Goal: Task Accomplishment & Management: Complete application form

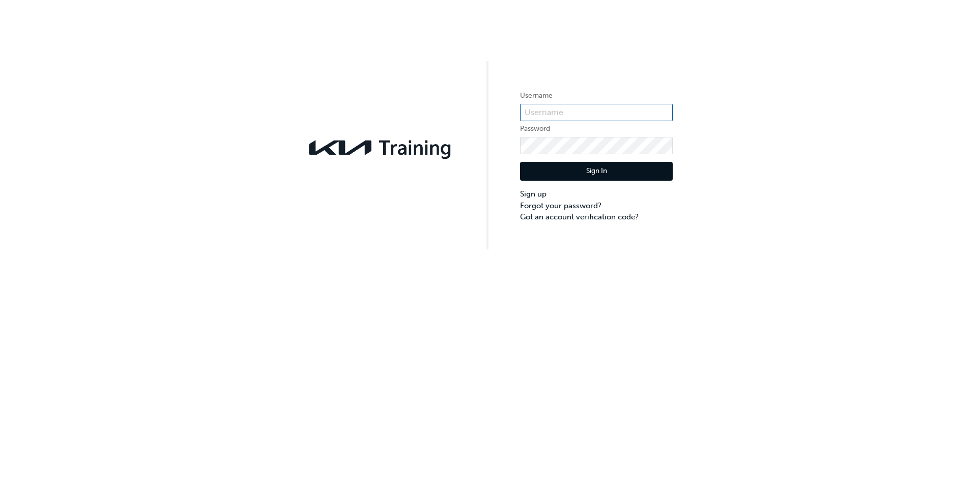
click at [546, 116] on input "text" at bounding box center [596, 112] width 153 height 17
type input "0005961450"
click at [573, 174] on button "Sign In" at bounding box center [596, 171] width 153 height 19
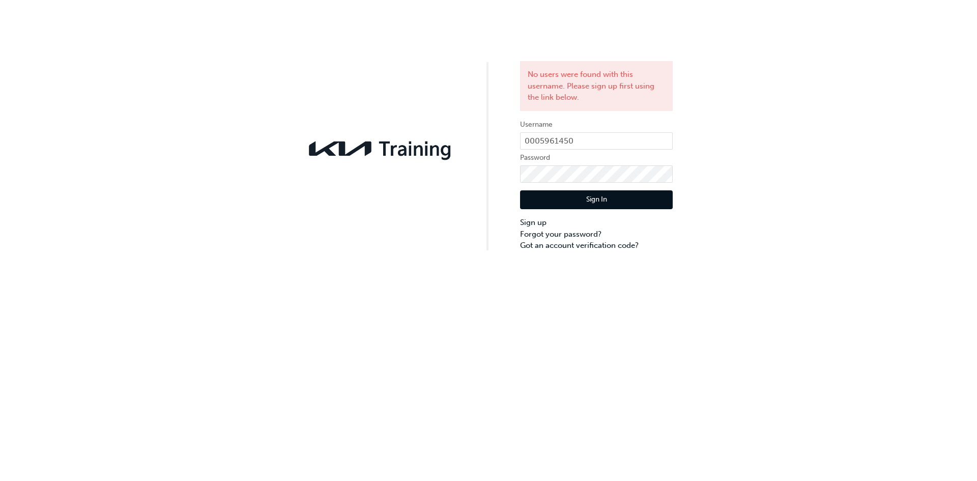
click at [51, 288] on div "No users were found with this username. Please sign up first using the link bel…" at bounding box center [488, 240] width 977 height 481
click at [600, 131] on form "Username 0005961450 Password Sign In Sign up Forgot your password? Got an accou…" at bounding box center [596, 185] width 153 height 133
drag, startPoint x: 597, startPoint y: 137, endPoint x: 467, endPoint y: 155, distance: 130.9
click at [467, 155] on div "No users were found with this username. Please sign up first using the link bel…" at bounding box center [488, 125] width 977 height 251
paste input "KAU84001L4"
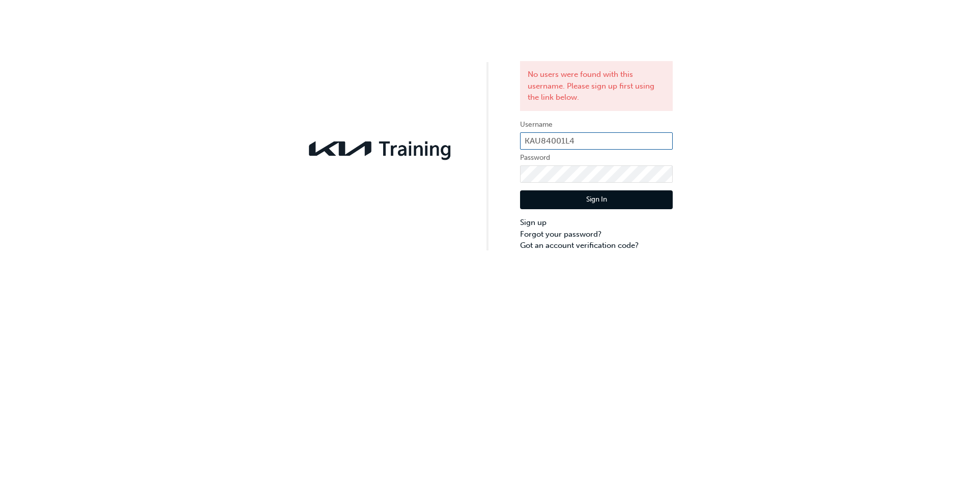
type input "KAU84001L4"
click at [70, 244] on div "No users were found with this username. Please sign up first using the link bel…" at bounding box center [488, 125] width 977 height 251
click at [467, 183] on div "No users were found with this username. Please sign up first using the link bel…" at bounding box center [488, 125] width 977 height 251
click at [553, 206] on button "Sign In" at bounding box center [596, 199] width 153 height 19
click at [549, 204] on button "Sign In" at bounding box center [596, 199] width 153 height 19
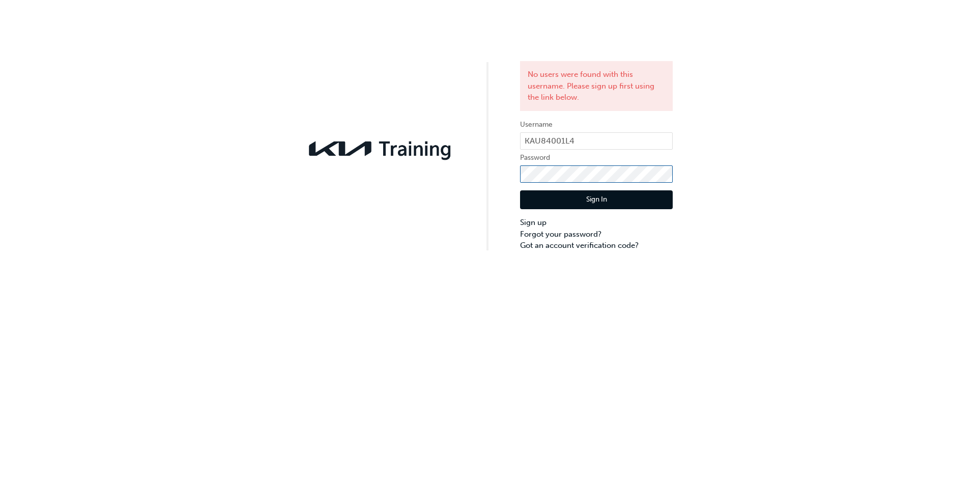
click at [508, 175] on div "No users were found with this username. Please sign up first using the link bel…" at bounding box center [488, 125] width 977 height 251
click button "Sign In" at bounding box center [596, 199] width 153 height 19
click at [595, 235] on link "Forgot your password?" at bounding box center [596, 234] width 153 height 12
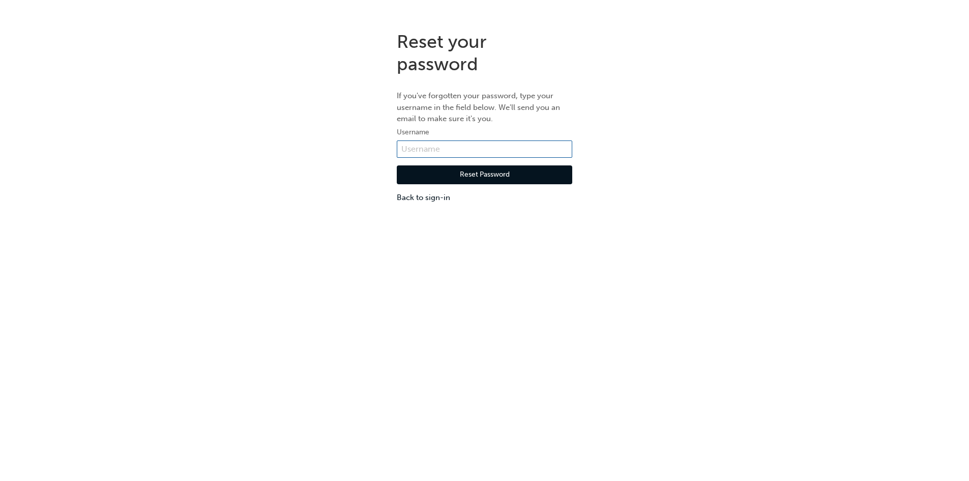
click at [550, 145] on input "text" at bounding box center [484, 148] width 175 height 17
type input "KAU84001L4"
click at [500, 174] on button "Reset Password" at bounding box center [484, 174] width 175 height 19
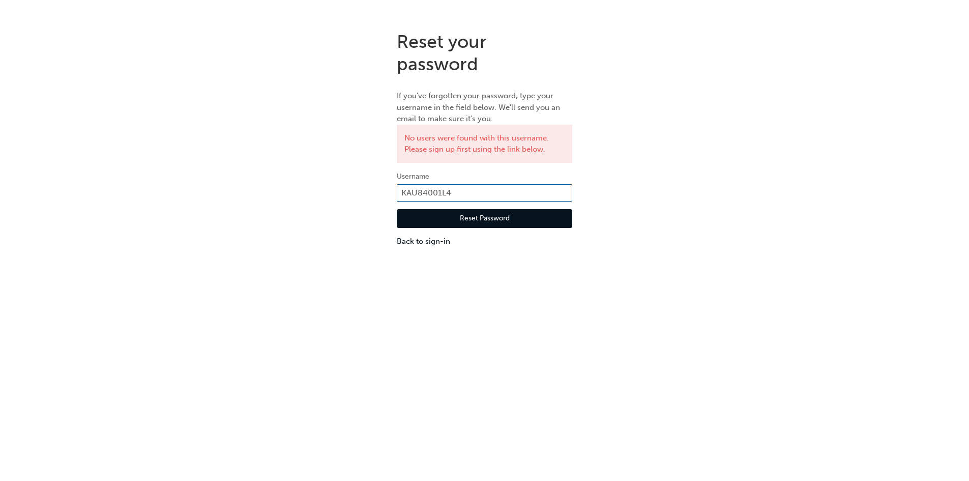
drag, startPoint x: 478, startPoint y: 189, endPoint x: 373, endPoint y: 192, distance: 105.3
click at [373, 192] on div "Reset your password If you've forgotten your password, type your username in th…" at bounding box center [484, 139] width 969 height 232
click at [410, 217] on button "Reset Password" at bounding box center [484, 218] width 175 height 19
click at [406, 241] on link "Back to sign-in" at bounding box center [484, 241] width 175 height 12
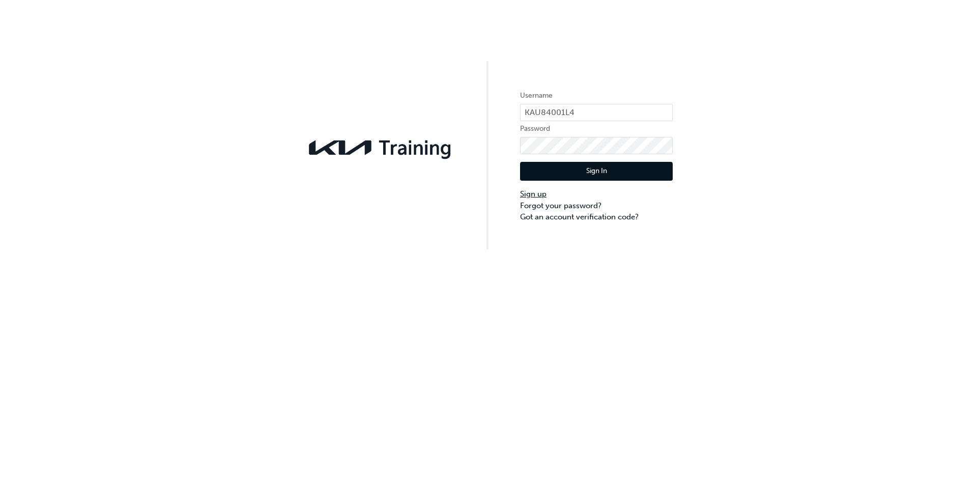
click at [542, 195] on link "Sign up" at bounding box center [596, 194] width 153 height 12
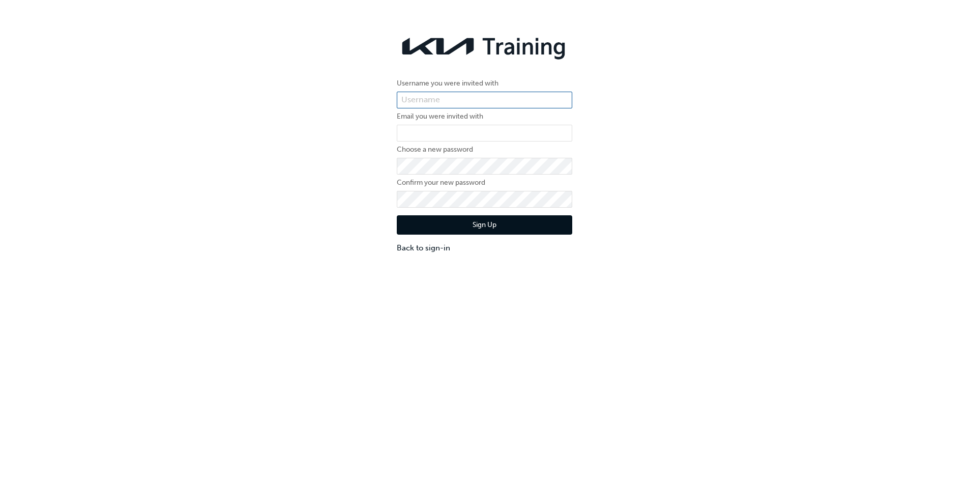
click at [488, 96] on input "text" at bounding box center [484, 100] width 175 height 17
paste input "KAU84001L4"
type input "KAU84001L4"
click at [437, 138] on input "email" at bounding box center [484, 133] width 175 height 17
type input "[EMAIL_ADDRESS][DOMAIN_NAME]"
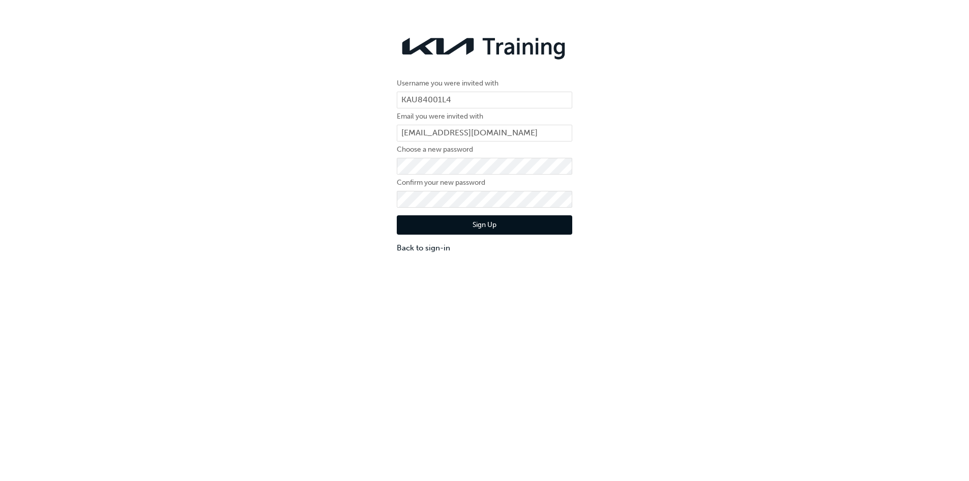
click at [303, 136] on div "Username you were invited with KAU84001L4 Email you were invited with [PERSON_N…" at bounding box center [484, 142] width 969 height 238
click at [283, 260] on div "Username you were invited with KAU84001L4 Email you were invited with [PERSON_N…" at bounding box center [484, 142] width 969 height 238
click at [434, 223] on button "Sign Up" at bounding box center [484, 224] width 175 height 19
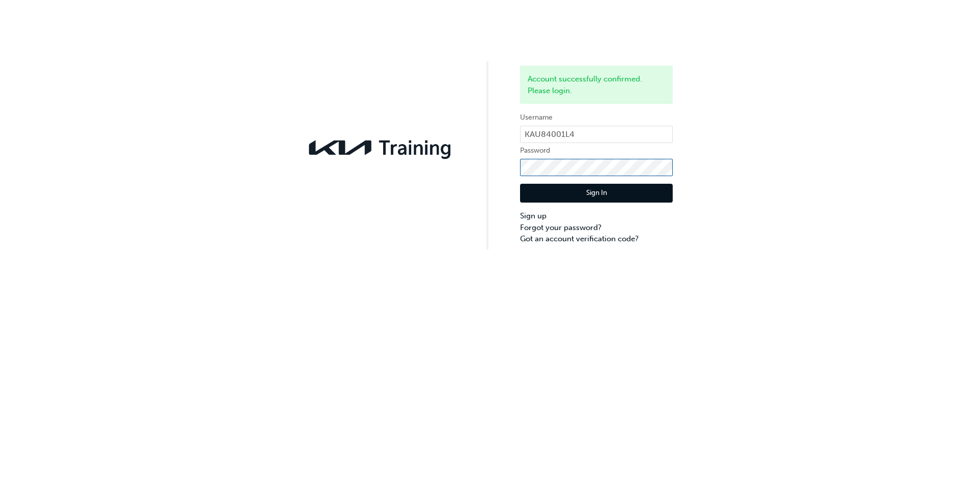
click at [447, 180] on div "Account successfully confirmed. Please login. Username KAU84001L4 Password Sign…" at bounding box center [488, 124] width 977 height 249
click at [536, 186] on button "Sign In" at bounding box center [596, 193] width 153 height 19
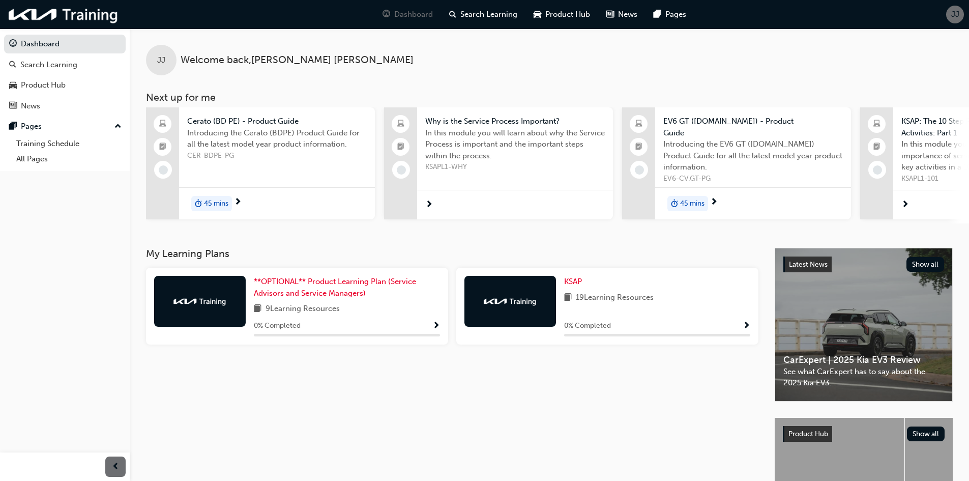
click at [524, 300] on img at bounding box center [510, 301] width 56 height 10
click at [578, 284] on span "KSAP" at bounding box center [573, 281] width 18 height 9
click at [958, 20] on div "JJ" at bounding box center [955, 15] width 18 height 18
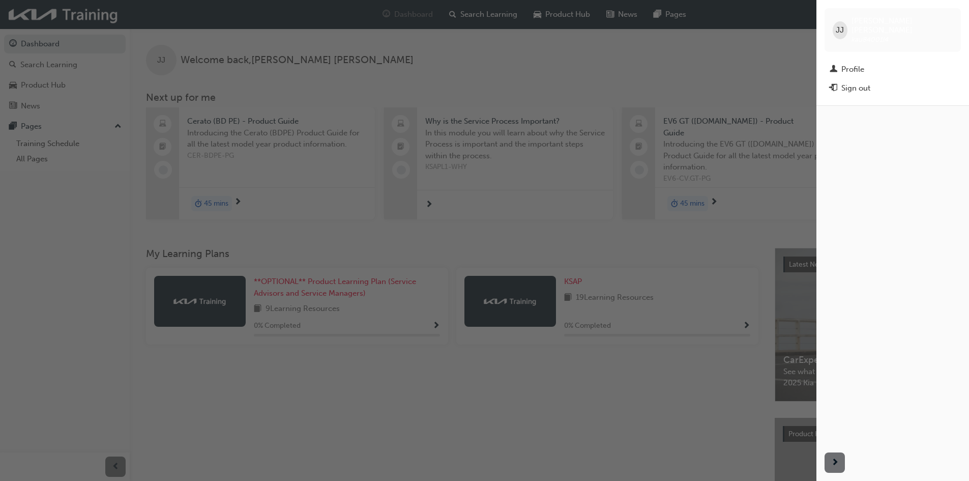
click at [753, 60] on div "button" at bounding box center [408, 240] width 816 height 481
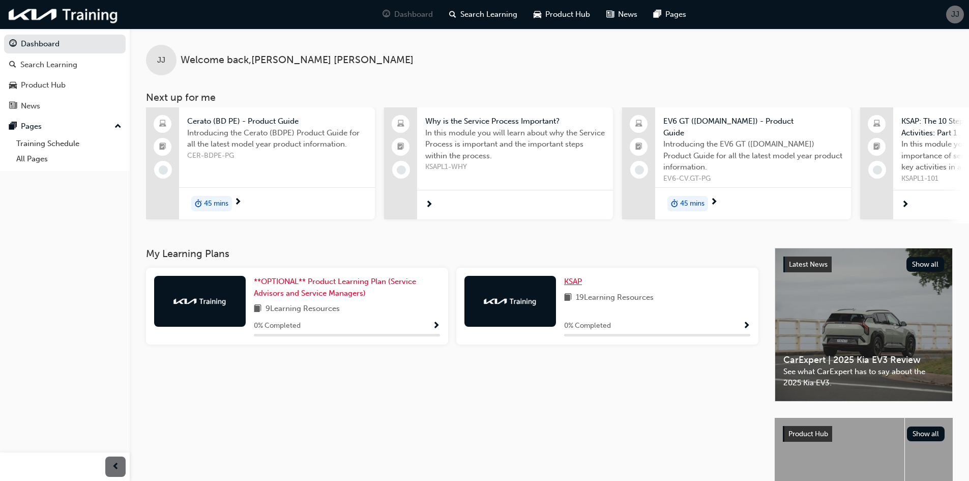
click at [568, 286] on span "KSAP" at bounding box center [573, 281] width 18 height 9
